Goal: Task Accomplishment & Management: Use online tool/utility

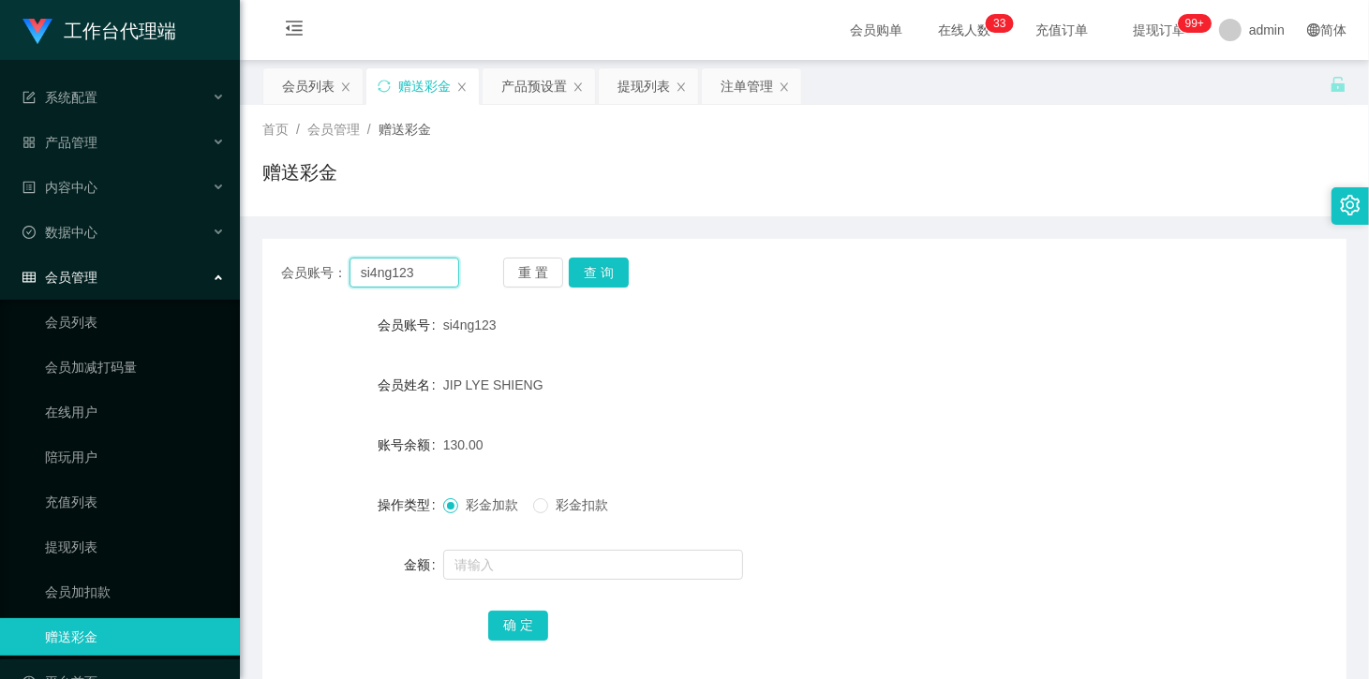
click at [422, 263] on input "si4ng123" at bounding box center [404, 273] width 110 height 30
paste input "evieyong"
type input "evieyong"
drag, startPoint x: 591, startPoint y: 279, endPoint x: 572, endPoint y: 489, distance: 210.7
click at [591, 279] on button "查 询" at bounding box center [599, 273] width 60 height 30
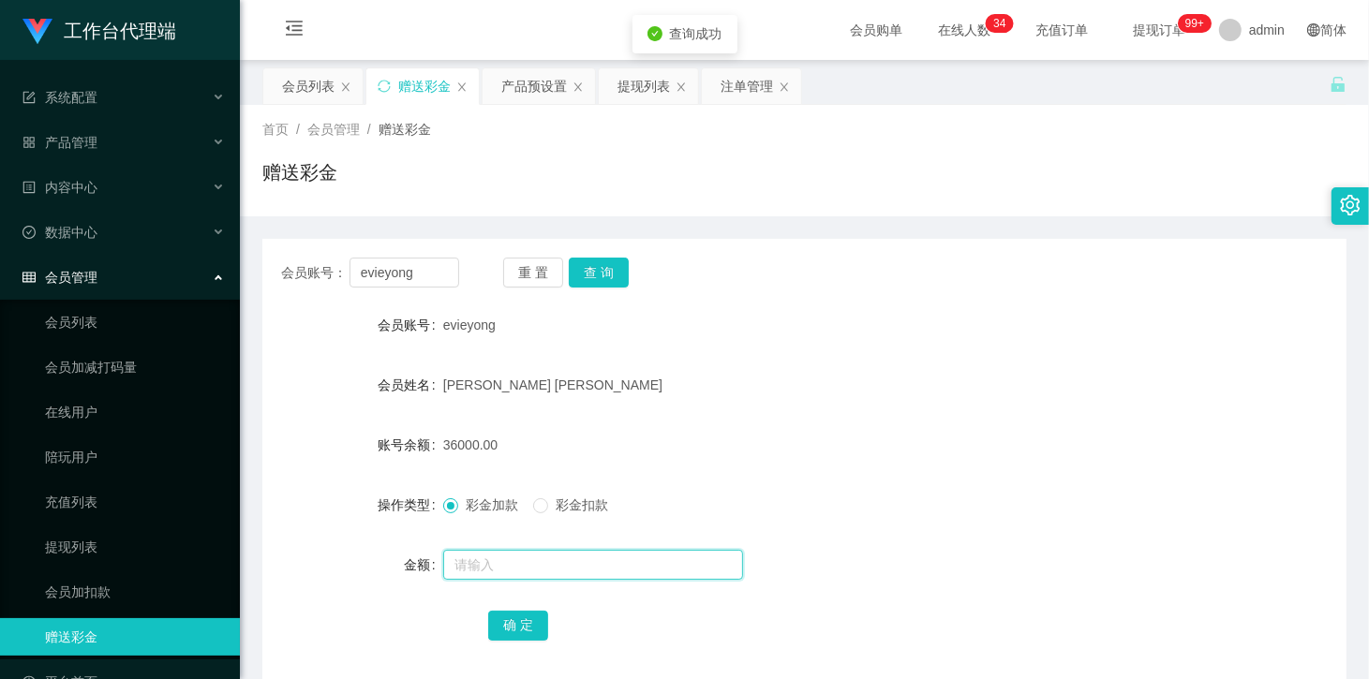
drag, startPoint x: 518, startPoint y: 549, endPoint x: 610, endPoint y: 568, distance: 93.7
click at [518, 550] on input "text" at bounding box center [593, 565] width 300 height 30
type input "23000"
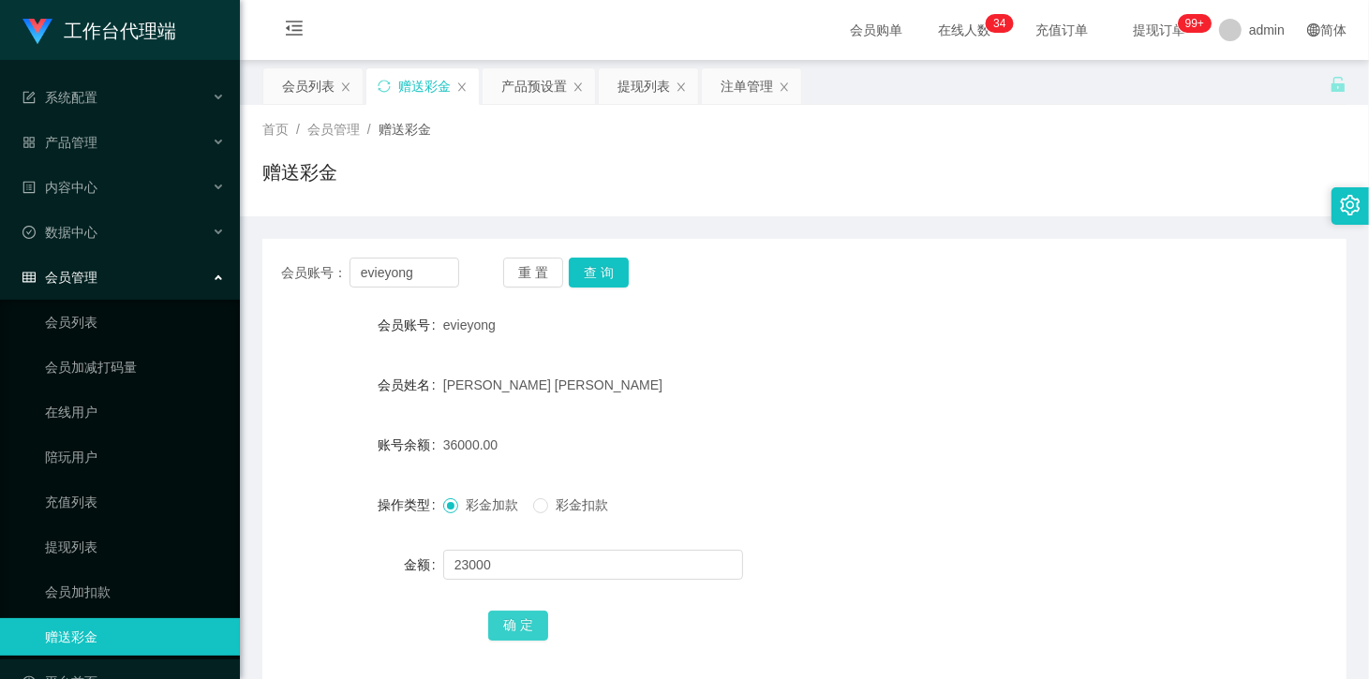
click at [525, 620] on button "确 定" at bounding box center [518, 626] width 60 height 30
